Goal: Task Accomplishment & Management: Complete application form

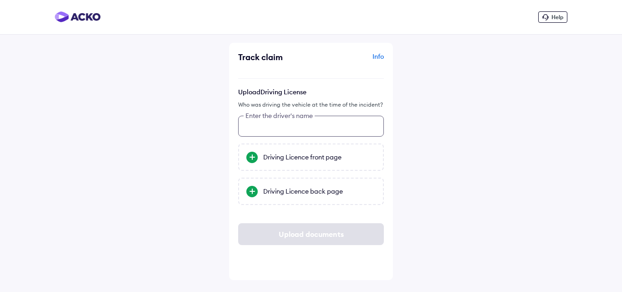
click at [282, 126] on input "text" at bounding box center [311, 126] width 146 height 21
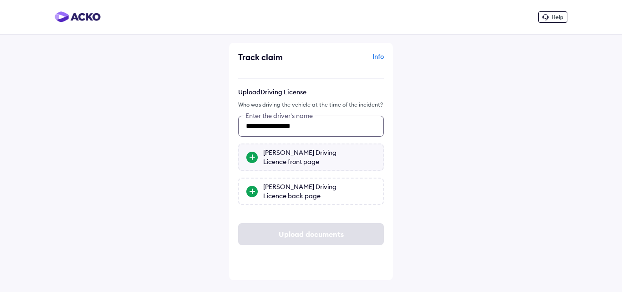
type input "**********"
click at [284, 159] on div "[PERSON_NAME] Driving Licence front page" at bounding box center [319, 157] width 112 height 18
click at [0, 0] on input "[PERSON_NAME] Driving Licence front page" at bounding box center [0, 0] width 0 height 0
click at [286, 190] on div "[PERSON_NAME] Driving Licence back page" at bounding box center [319, 191] width 112 height 18
click at [0, 0] on input "[PERSON_NAME] Driving Licence back page" at bounding box center [0, 0] width 0 height 0
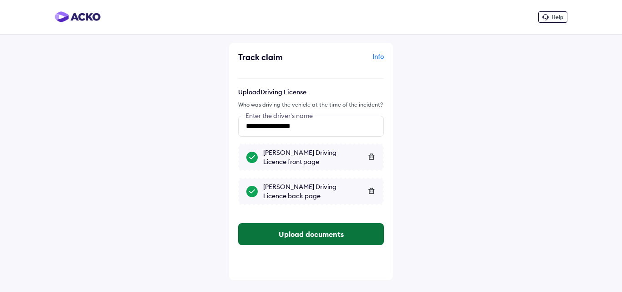
click at [308, 237] on button "Upload documents" at bounding box center [311, 234] width 146 height 22
